Goal: Information Seeking & Learning: Check status

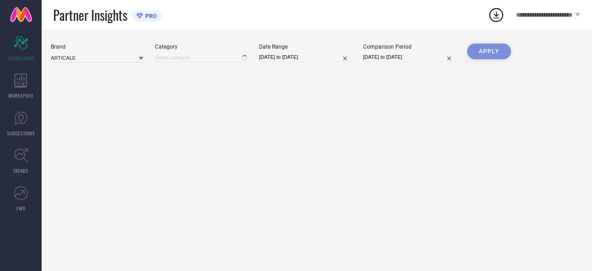
type input "All"
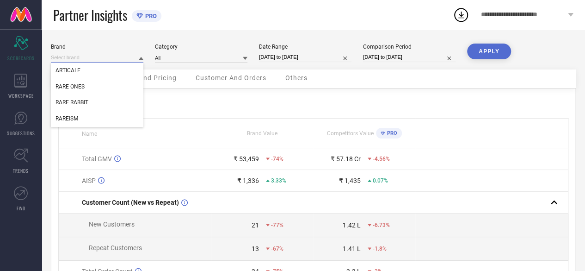
click at [80, 58] on input at bounding box center [97, 58] width 93 height 10
click at [89, 118] on div "RAREISM" at bounding box center [97, 119] width 93 height 16
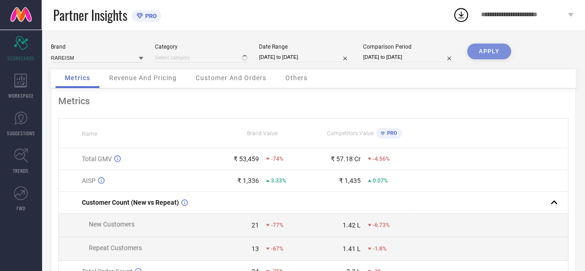
type input "All"
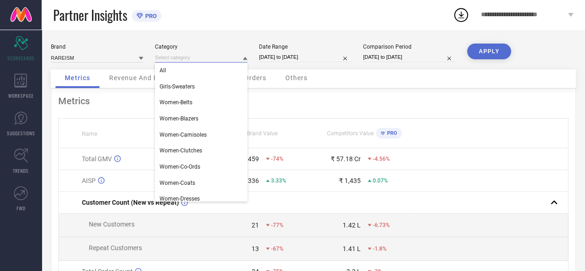
click at [207, 61] on input at bounding box center [201, 58] width 93 height 10
click at [208, 67] on div "All" at bounding box center [201, 70] width 93 height 16
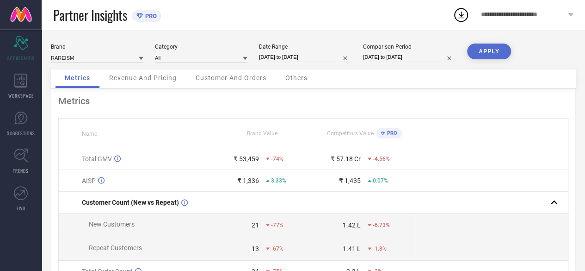
click at [280, 53] on input "[DATE] to [DATE]" at bounding box center [305, 57] width 93 height 10
select select "7"
select select "2025"
select select "8"
select select "2025"
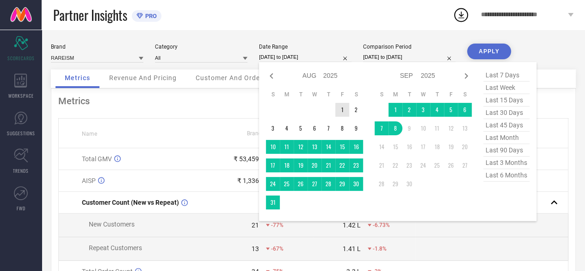
type input "After [DATE]"
click at [340, 110] on td "1" at bounding box center [342, 110] width 14 height 14
